Goal: Task Accomplishment & Management: Manage account settings

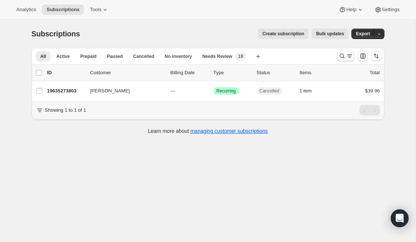
click at [344, 59] on icon "Search and filter results" at bounding box center [342, 55] width 7 height 7
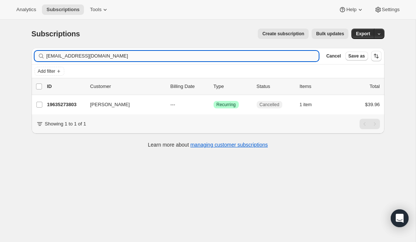
click at [168, 58] on input "[EMAIL_ADDRESS][DOMAIN_NAME]" at bounding box center [182, 56] width 273 height 10
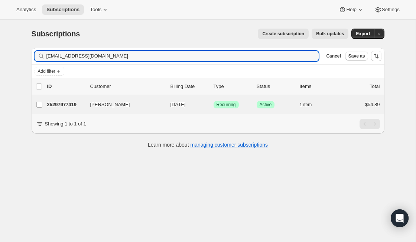
type input "[EMAIL_ADDRESS][DOMAIN_NAME]"
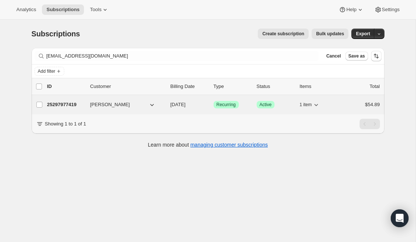
click at [67, 103] on p "25297977419" at bounding box center [65, 104] width 37 height 7
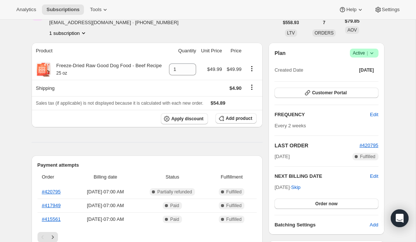
scroll to position [43, 0]
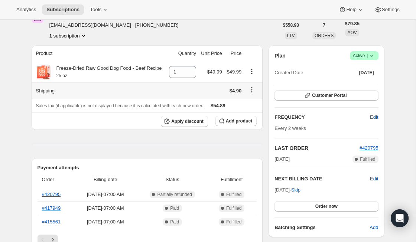
click at [252, 94] on icon "Shipping actions" at bounding box center [251, 89] width 7 height 7
click at [256, 107] on button "Edit shipping rate" at bounding box center [251, 112] width 42 height 12
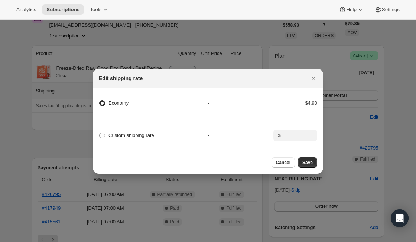
click at [97, 103] on div "Economy - $4.90" at bounding box center [208, 106] width 233 height 25
click at [102, 103] on span ":r29:" at bounding box center [102, 103] width 6 height 6
click at [100, 101] on input "Economy" at bounding box center [99, 100] width 0 height 0
click at [102, 136] on span ":r29:" at bounding box center [102, 136] width 6 height 6
click at [100, 133] on input "Custom shipping rate" at bounding box center [99, 133] width 0 height 0
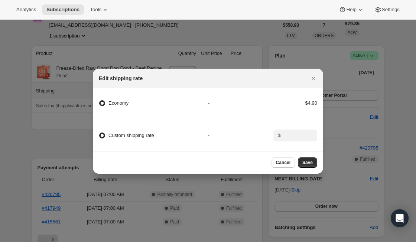
radio input "true"
radio input "false"
click at [312, 165] on span "Save" at bounding box center [308, 163] width 10 height 6
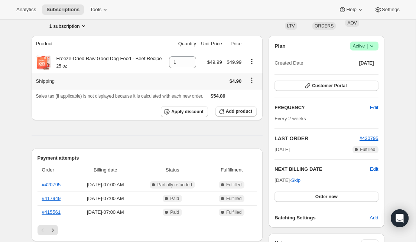
scroll to position [96, 0]
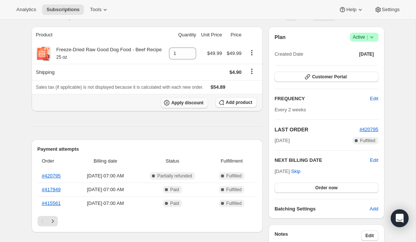
click at [183, 106] on span "Apply discount" at bounding box center [187, 103] width 32 height 6
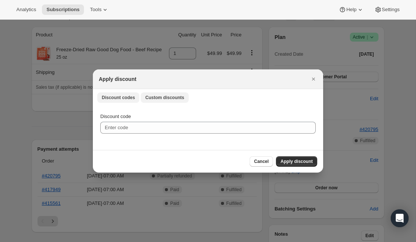
click at [169, 101] on button "Custom discounts" at bounding box center [165, 98] width 48 height 10
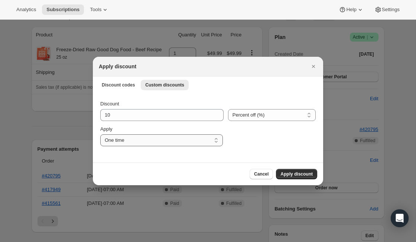
click at [186, 145] on select "One time Specify instances... Indefinitely" at bounding box center [161, 141] width 123 height 12
click at [129, 80] on button "Discount codes" at bounding box center [118, 85] width 42 height 10
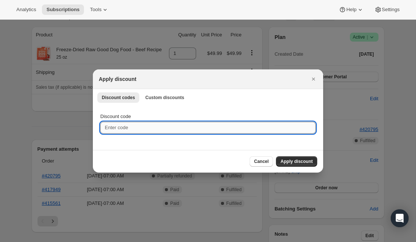
click at [162, 129] on input "Discount code" at bounding box center [208, 128] width 216 height 12
click at [258, 160] on span "Cancel" at bounding box center [261, 162] width 15 height 6
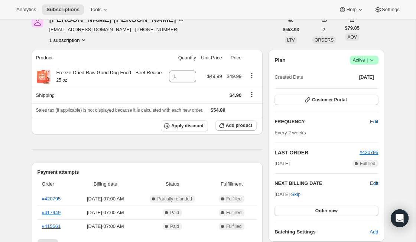
scroll to position [73, 0]
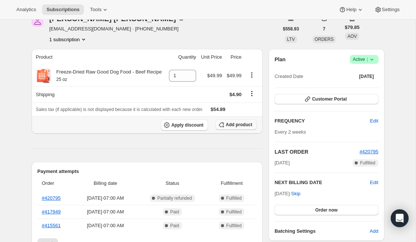
click at [240, 130] on button "Add product" at bounding box center [236, 125] width 41 height 10
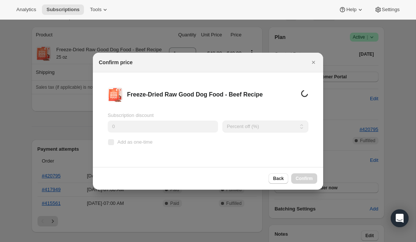
scroll to position [0, 0]
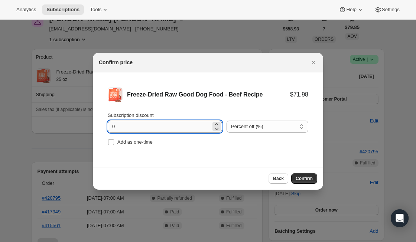
click at [160, 126] on input "0" at bounding box center [159, 127] width 103 height 12
type input "10"
click at [302, 180] on span "Confirm" at bounding box center [304, 179] width 17 height 6
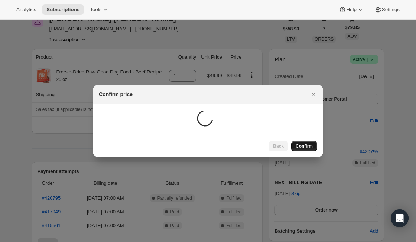
scroll to position [73, 0]
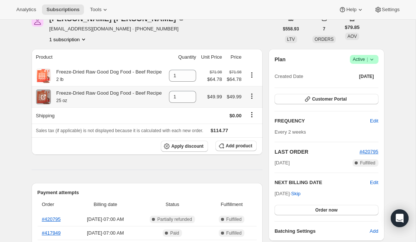
click at [252, 100] on icon "Product actions" at bounding box center [251, 96] width 7 height 7
click at [252, 75] on icon "Product actions" at bounding box center [251, 74] width 7 height 7
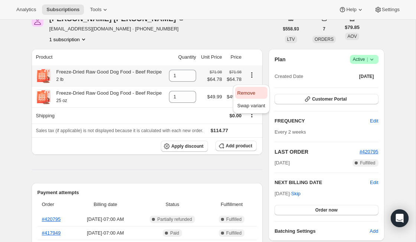
click at [252, 92] on span "Remove" at bounding box center [247, 93] width 18 height 6
type input "0"
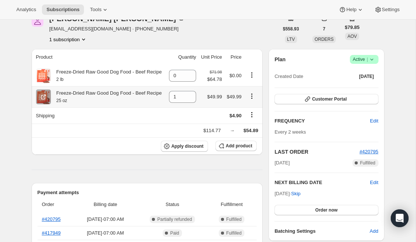
click at [253, 100] on icon "Product actions" at bounding box center [251, 96] width 7 height 7
click at [254, 124] on span "Swap variant" at bounding box center [252, 122] width 28 height 6
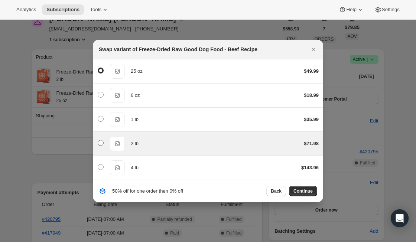
click at [103, 141] on span ":r85:" at bounding box center [101, 143] width 6 height 6
click at [98, 141] on input ":r85:" at bounding box center [98, 140] width 0 height 0
radio input "false"
radio input "true"
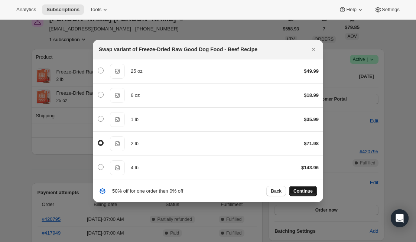
click at [309, 191] on span "Continue" at bounding box center [303, 192] width 19 height 6
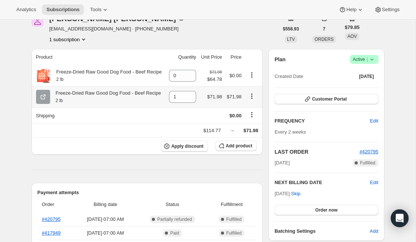
click at [252, 97] on icon "Product actions" at bounding box center [252, 96] width 1 height 1
click at [223, 198] on div "Payment attempts Order Billing date Status Fulfillment #420795 [DATE] · 07:00 A…" at bounding box center [148, 229] width 232 height 93
click at [231, 100] on span "$71.98" at bounding box center [234, 97] width 15 height 6
click at [255, 100] on icon "Product actions" at bounding box center [251, 96] width 7 height 7
click at [255, 120] on span "Remove" at bounding box center [247, 122] width 18 height 6
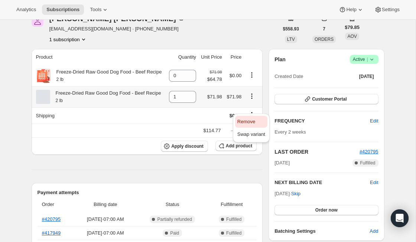
type input "0"
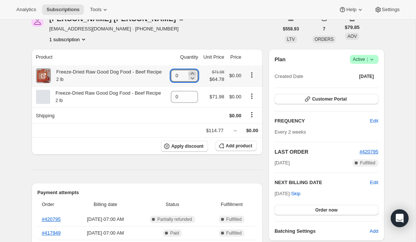
click at [191, 74] on icon at bounding box center [192, 74] width 3 height 2
type input "1"
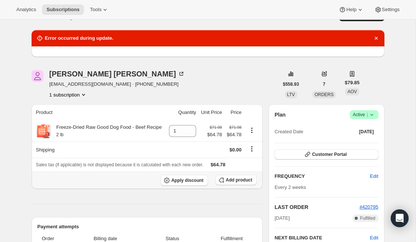
scroll to position [0, 0]
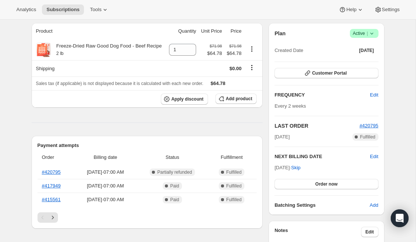
scroll to position [60, 0]
